Goal: Use online tool/utility: Utilize a website feature to perform a specific function

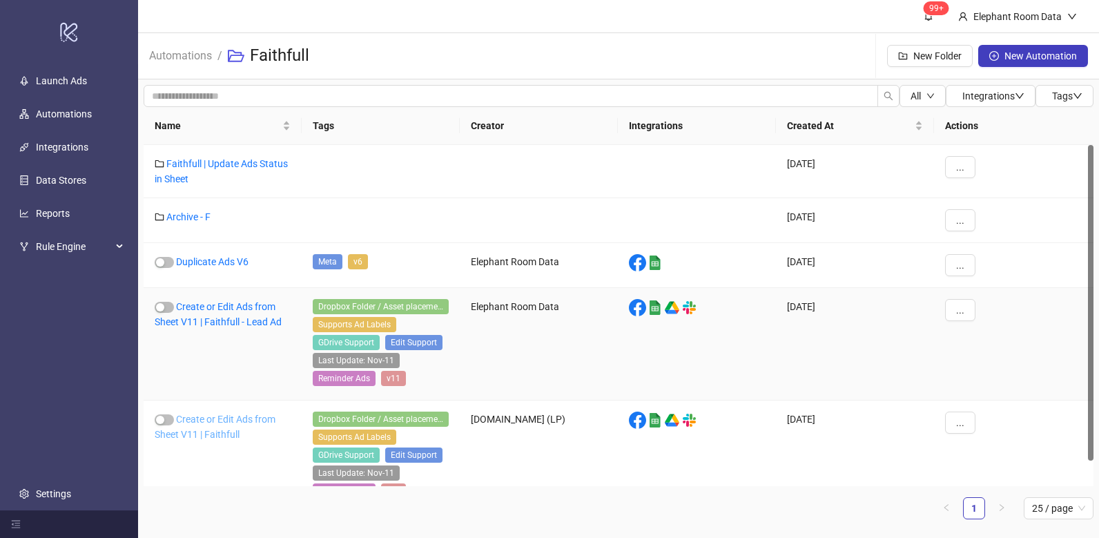
scroll to position [27, 0]
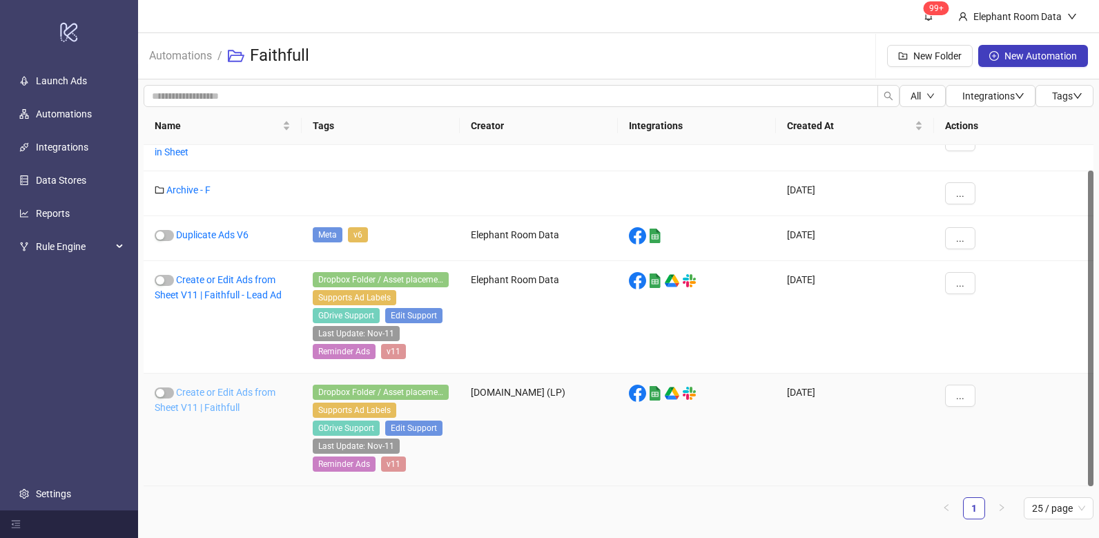
click at [231, 401] on link "Create or Edit Ads from Sheet V11 | Faithfull" at bounding box center [215, 400] width 121 height 26
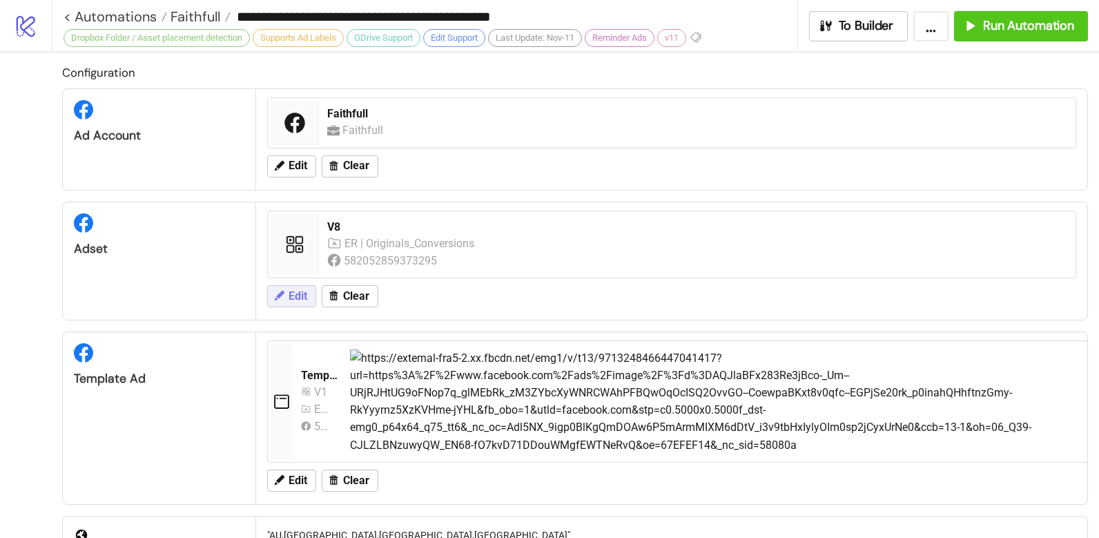
click at [289, 299] on span "Edit" at bounding box center [298, 296] width 19 height 12
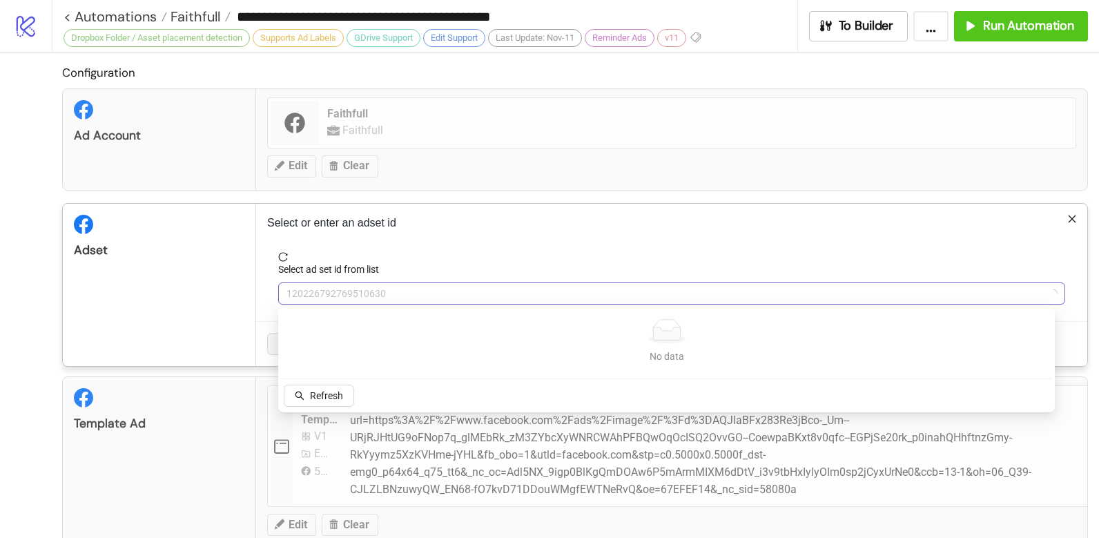
click at [374, 296] on span "120226792769510630" at bounding box center [672, 293] width 771 height 21
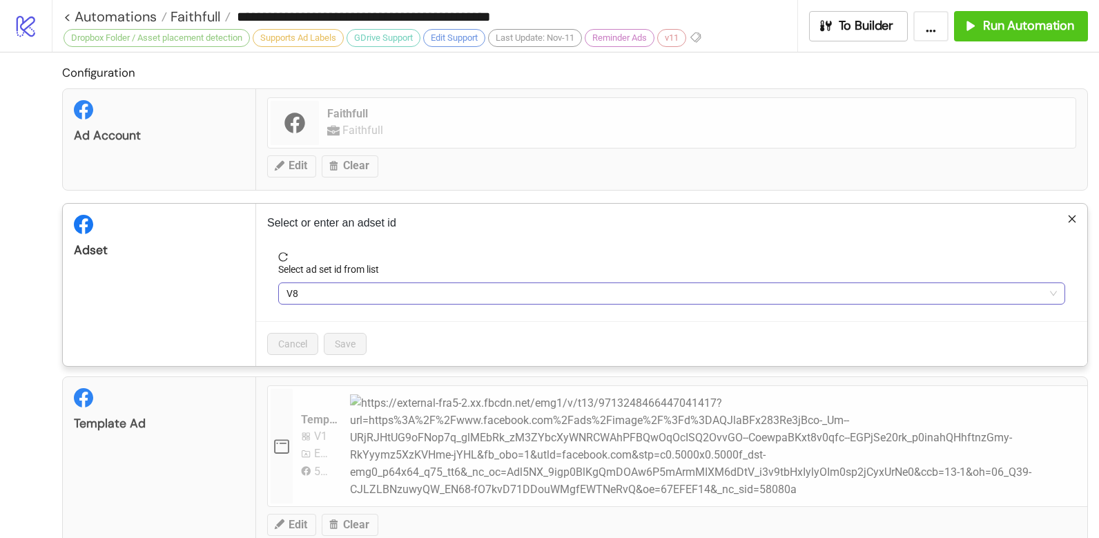
click at [317, 291] on span "V8" at bounding box center [672, 293] width 771 height 21
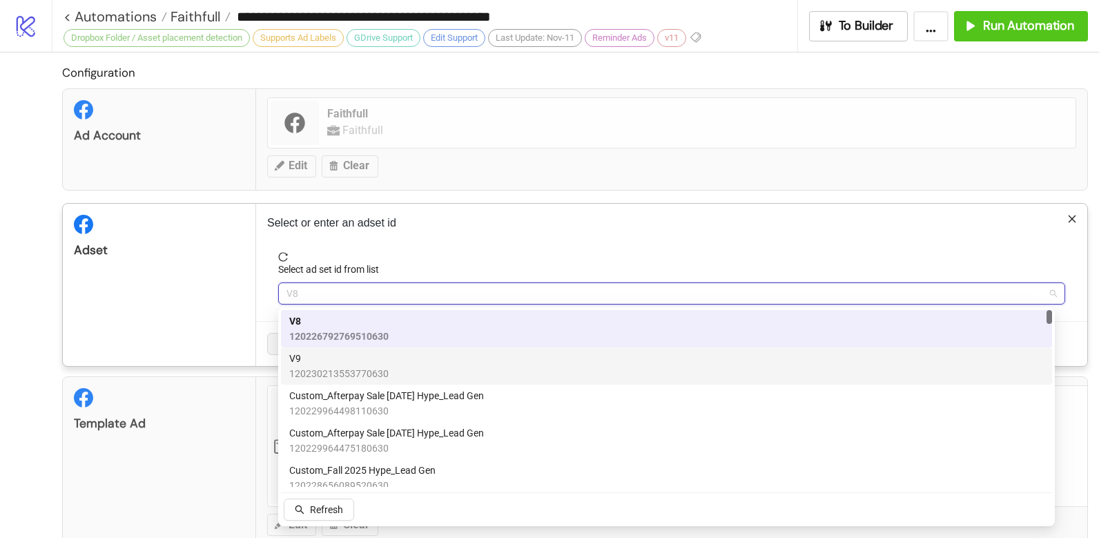
click at [328, 360] on span "V9" at bounding box center [338, 358] width 99 height 15
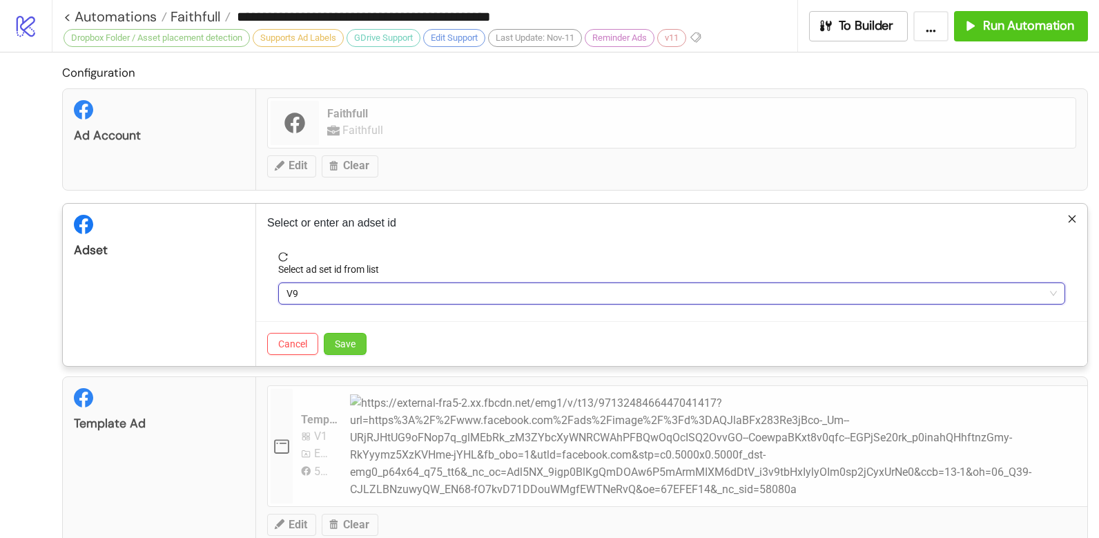
click at [342, 342] on span "Save" at bounding box center [345, 343] width 21 height 11
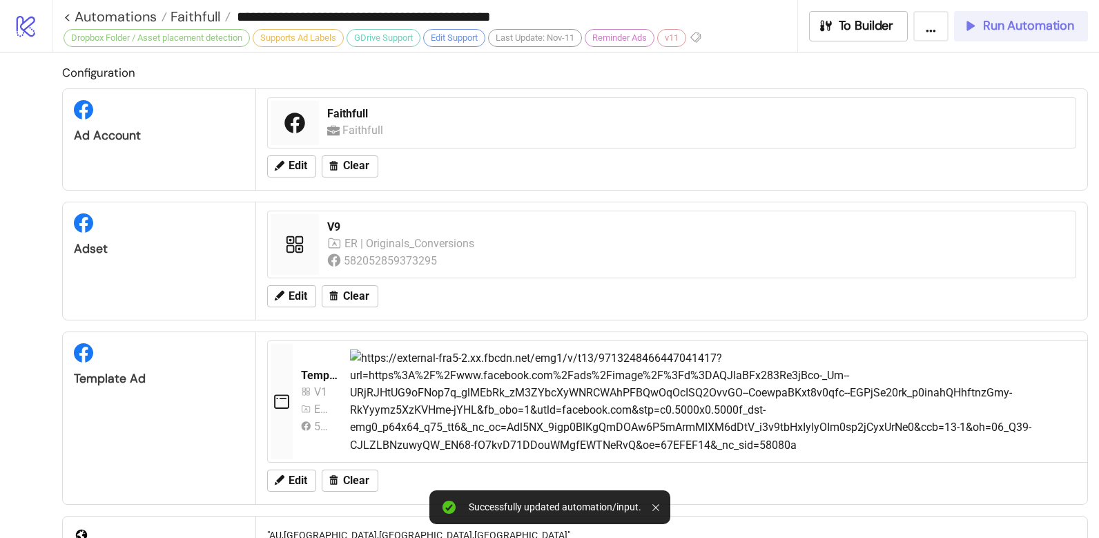
click at [992, 32] on span "Run Automation" at bounding box center [1028, 26] width 91 height 16
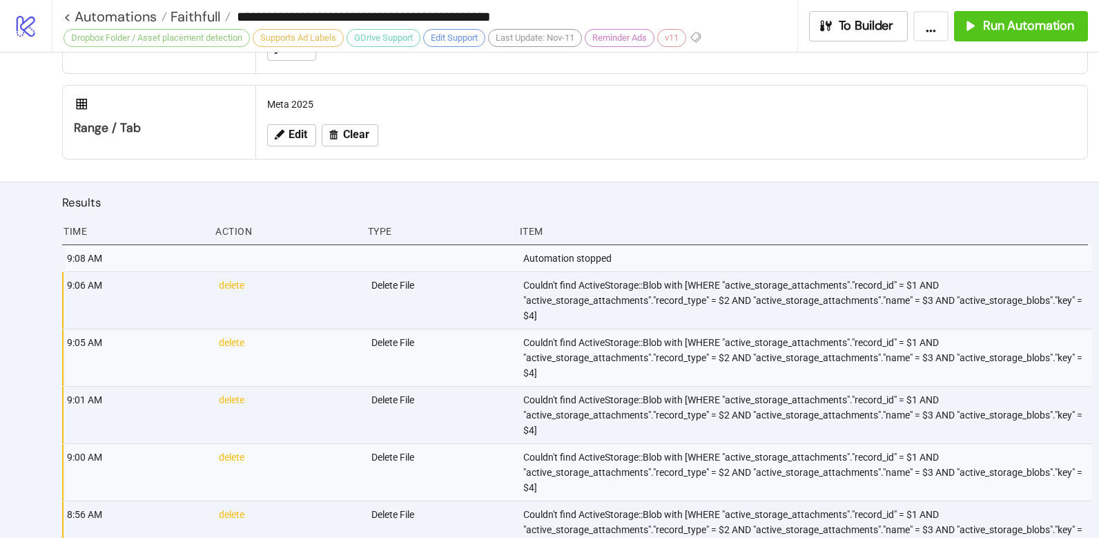
scroll to position [897, 0]
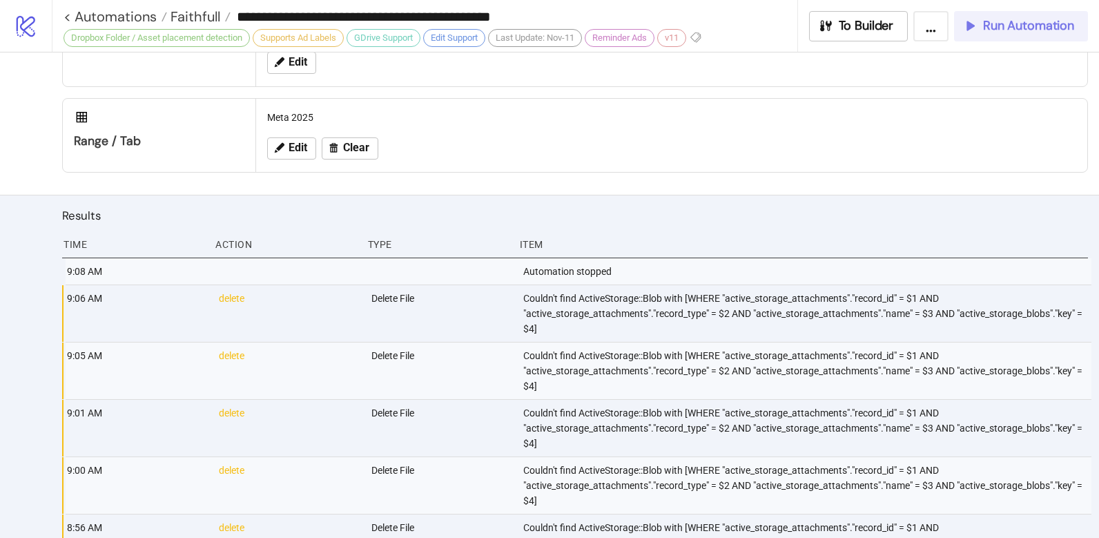
click at [995, 29] on span "Run Automation" at bounding box center [1028, 26] width 91 height 16
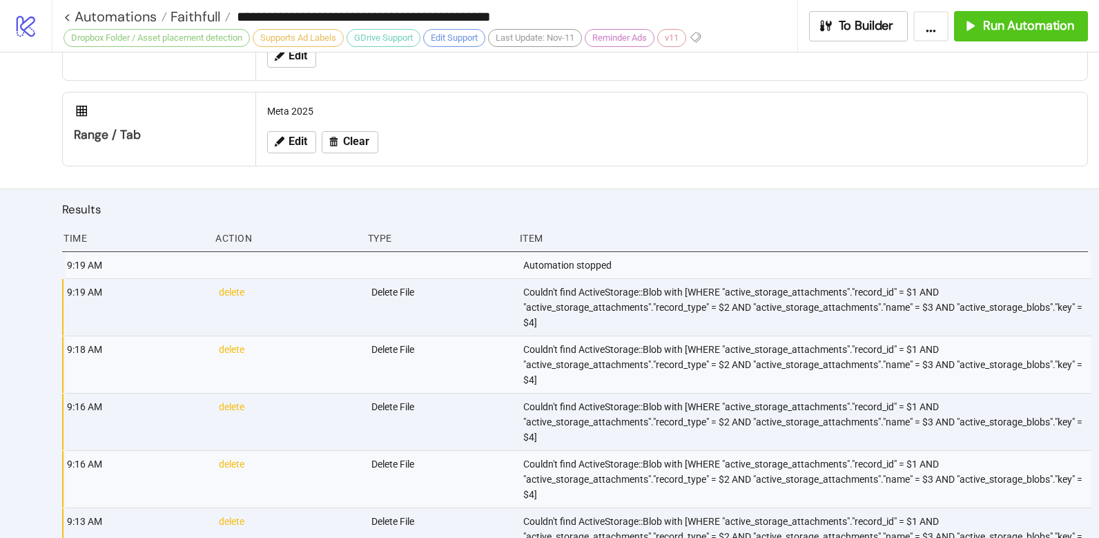
scroll to position [940, 0]
